Goal: Information Seeking & Learning: Check status

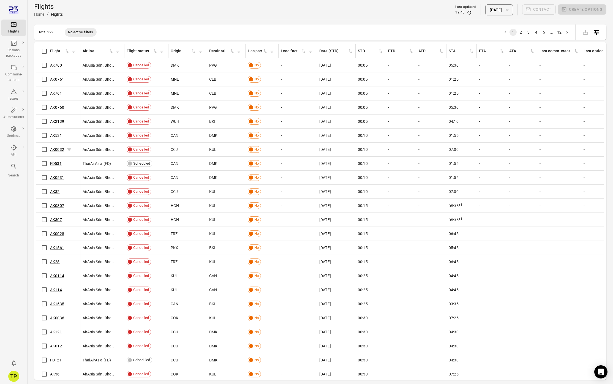
click at [54, 150] on link "AK0032" at bounding box center [57, 149] width 14 height 4
